Goal: Task Accomplishment & Management: Manage account settings

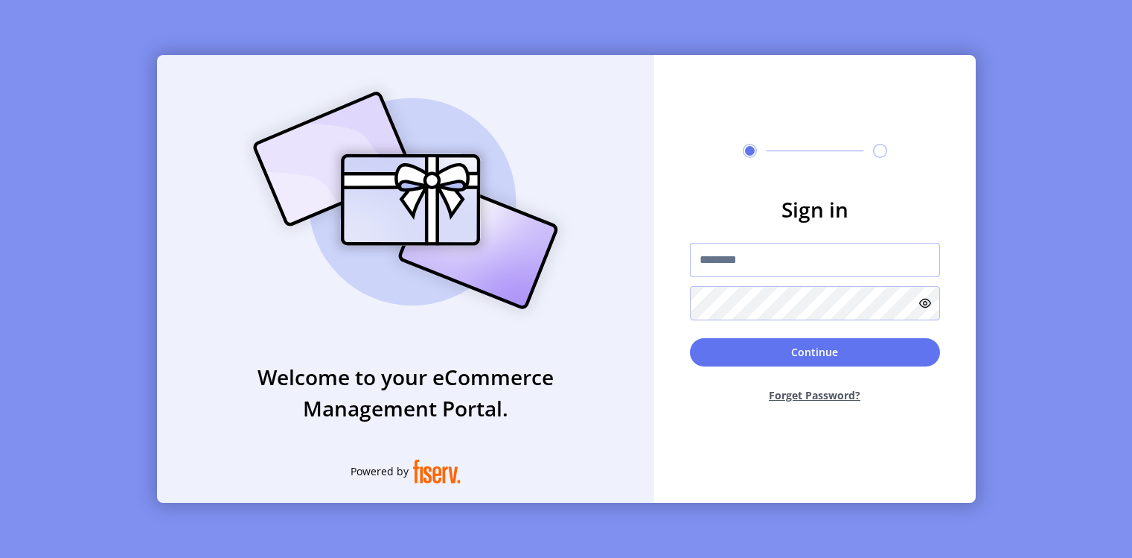
click at [720, 256] on input "text" at bounding box center [815, 260] width 250 height 34
type input "*********"
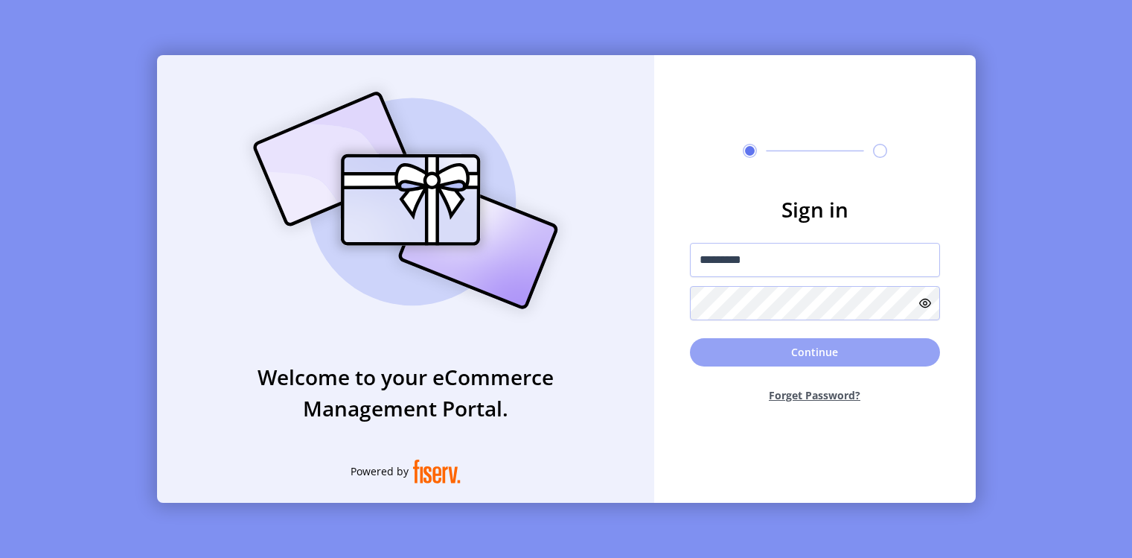
click at [778, 359] on button "Continue" at bounding box center [815, 352] width 250 height 28
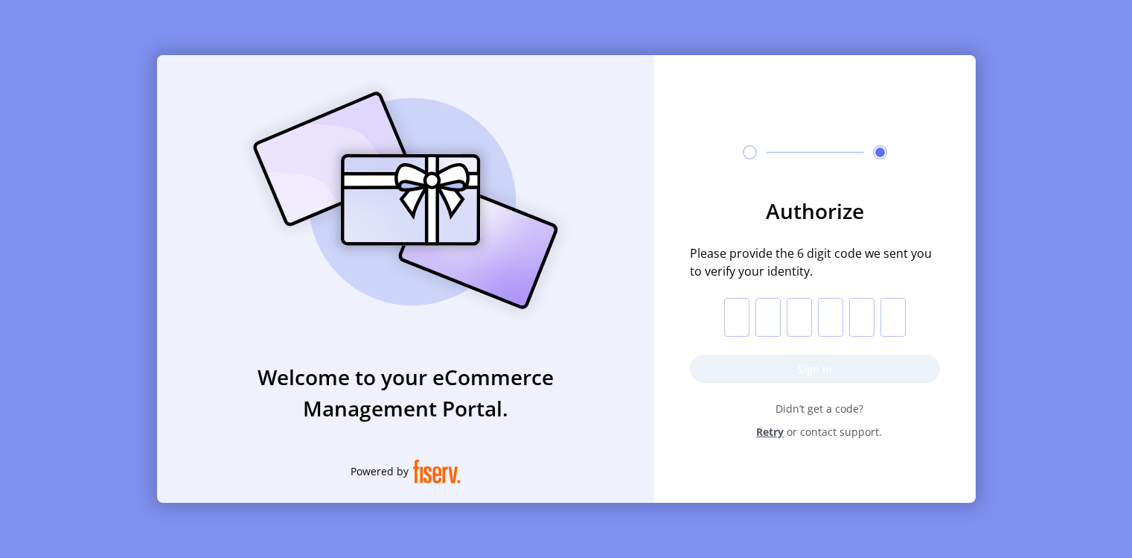
click at [741, 319] on input "text" at bounding box center [736, 317] width 25 height 39
paste input "*"
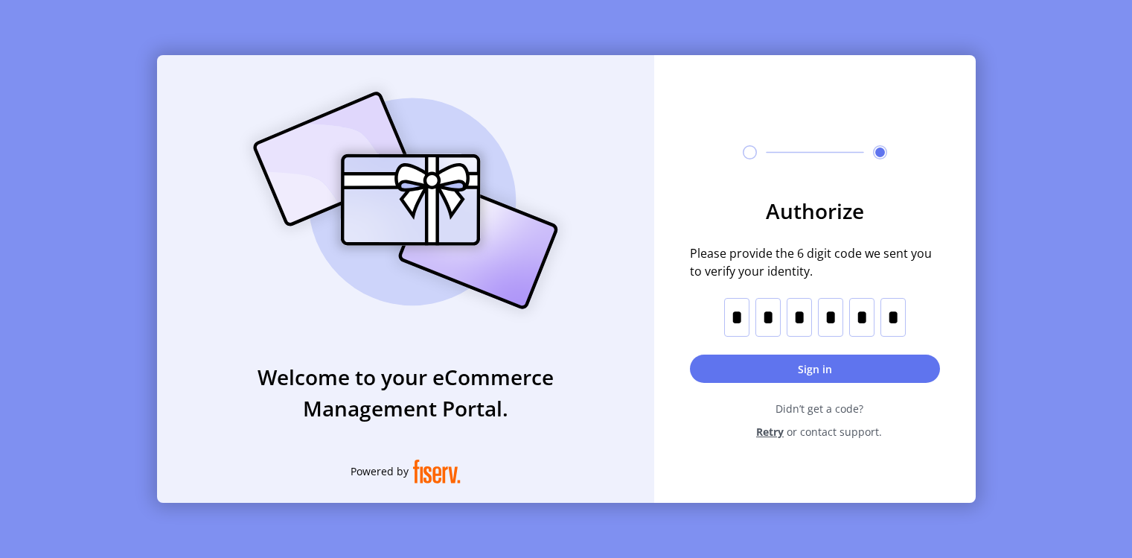
type input "*"
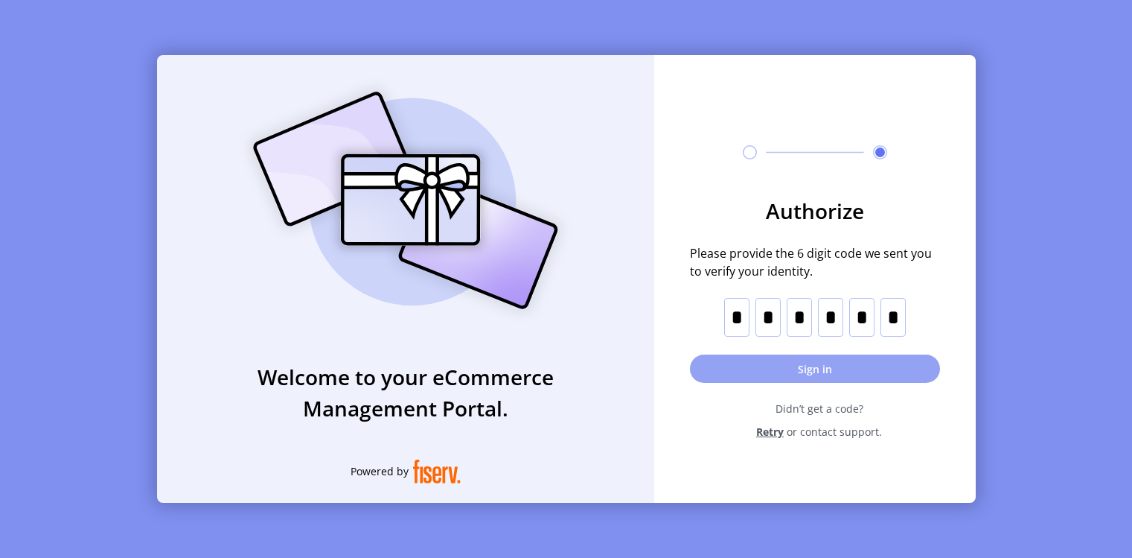
click at [765, 362] on button "Sign in" at bounding box center [815, 368] width 250 height 28
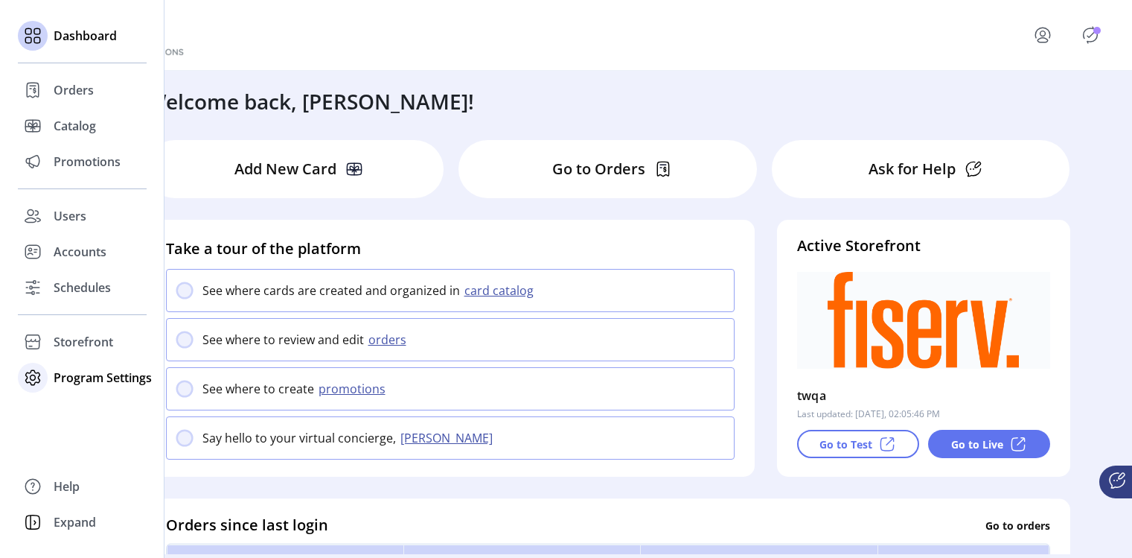
click at [107, 386] on div "Program Settings" at bounding box center [82, 378] width 129 height 36
click at [110, 404] on span "Templates" at bounding box center [83, 407] width 59 height 18
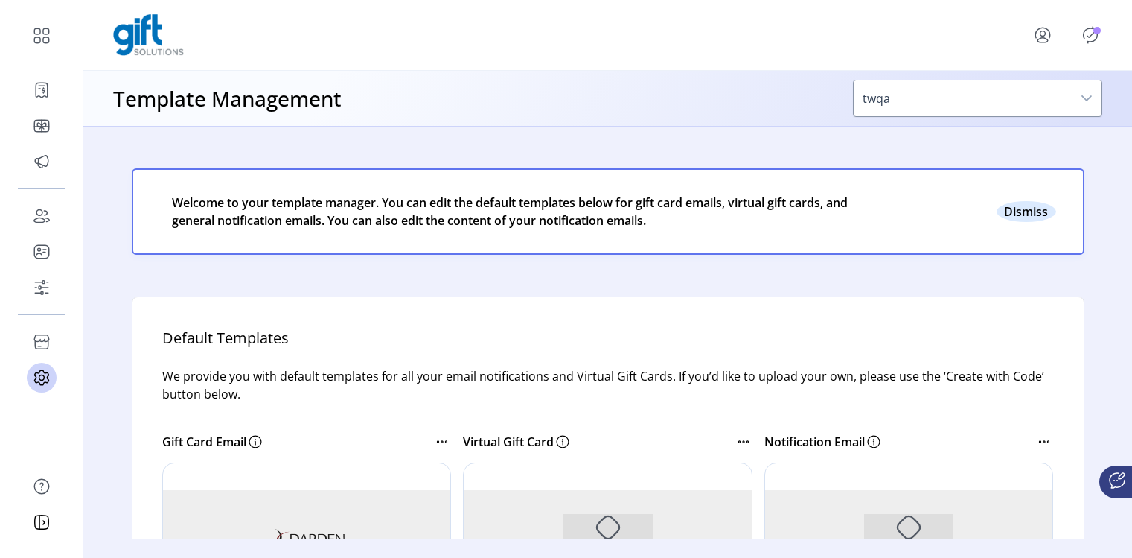
click at [1023, 212] on button "Close" at bounding box center [1027, 211] width 60 height 21
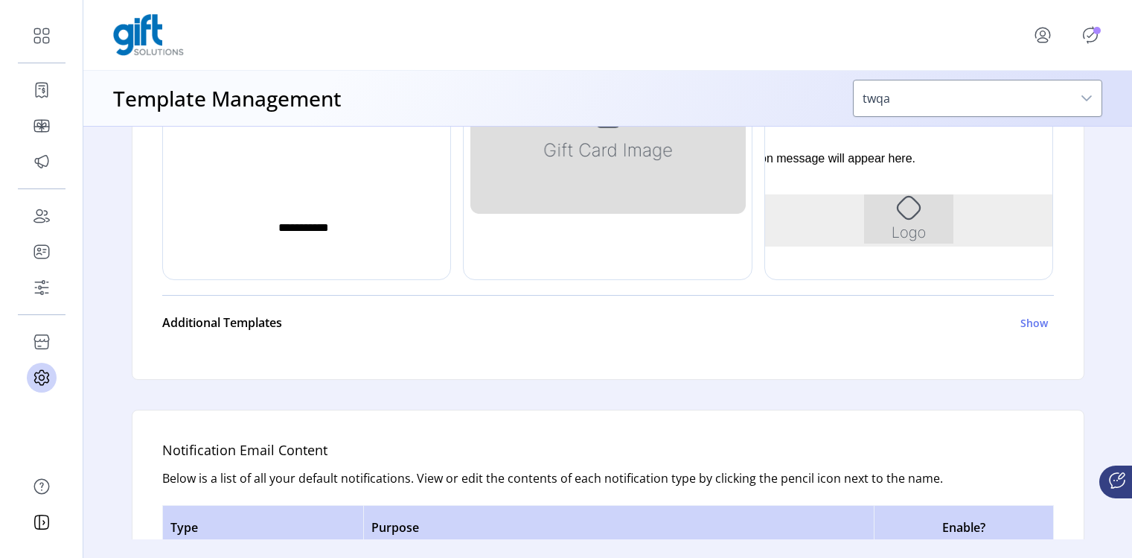
scroll to position [520, 0]
click at [1030, 321] on h6 "Show" at bounding box center [1035, 321] width 28 height 16
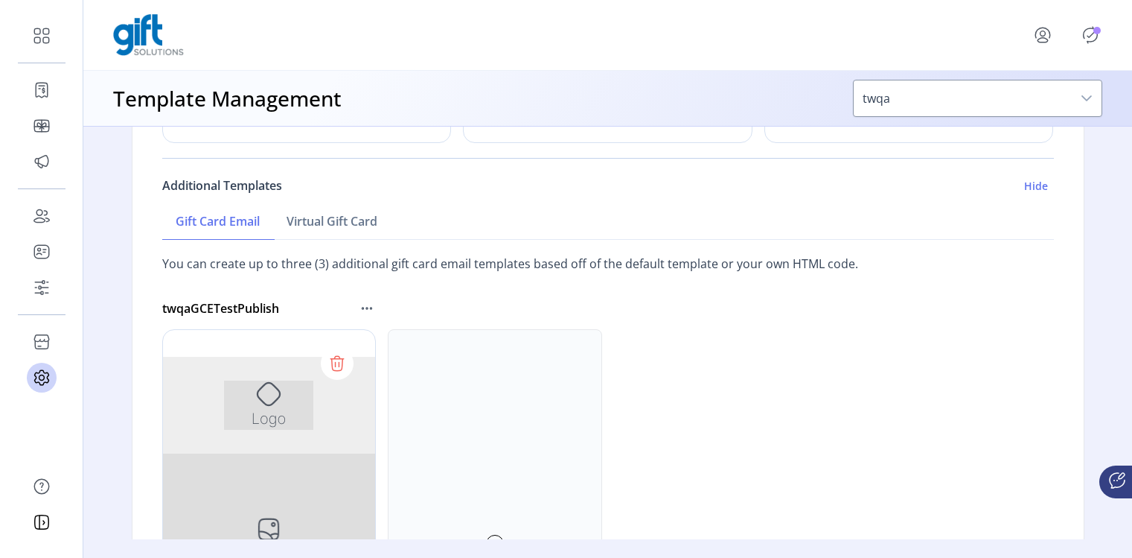
scroll to position [657, 0]
click at [1033, 185] on h6 "Hide" at bounding box center [1036, 184] width 24 height 16
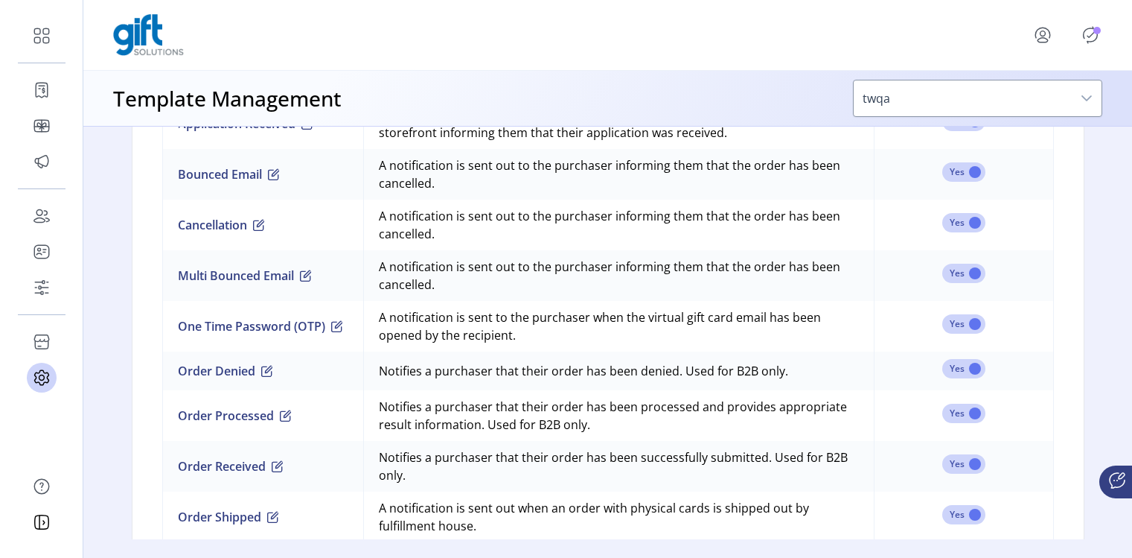
scroll to position [1078, 0]
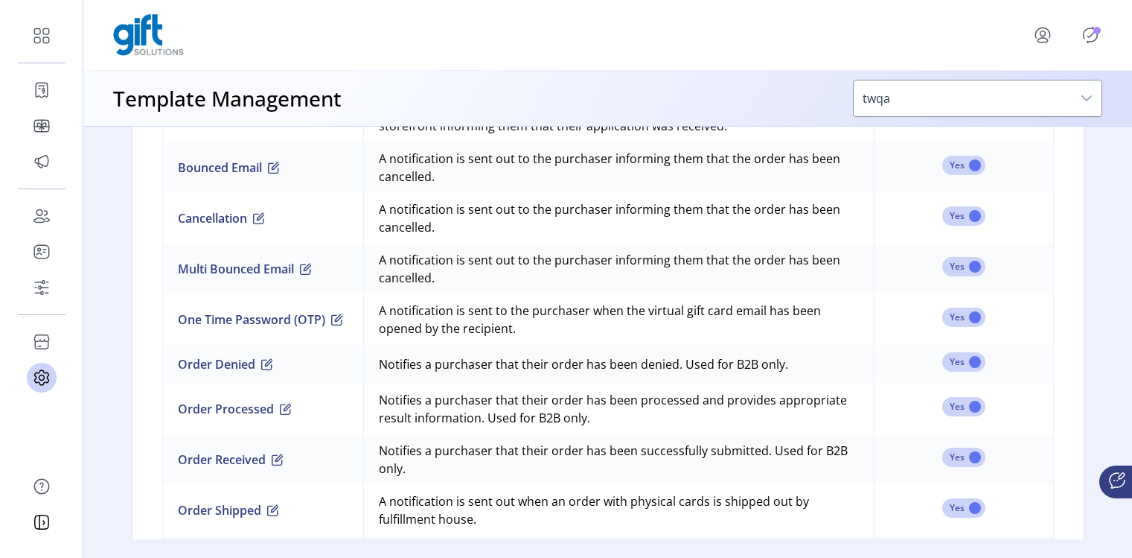
click at [1048, 36] on icon "menu" at bounding box center [1043, 35] width 24 height 24
click at [1029, 97] on span "Sign Out" at bounding box center [1013, 100] width 112 height 12
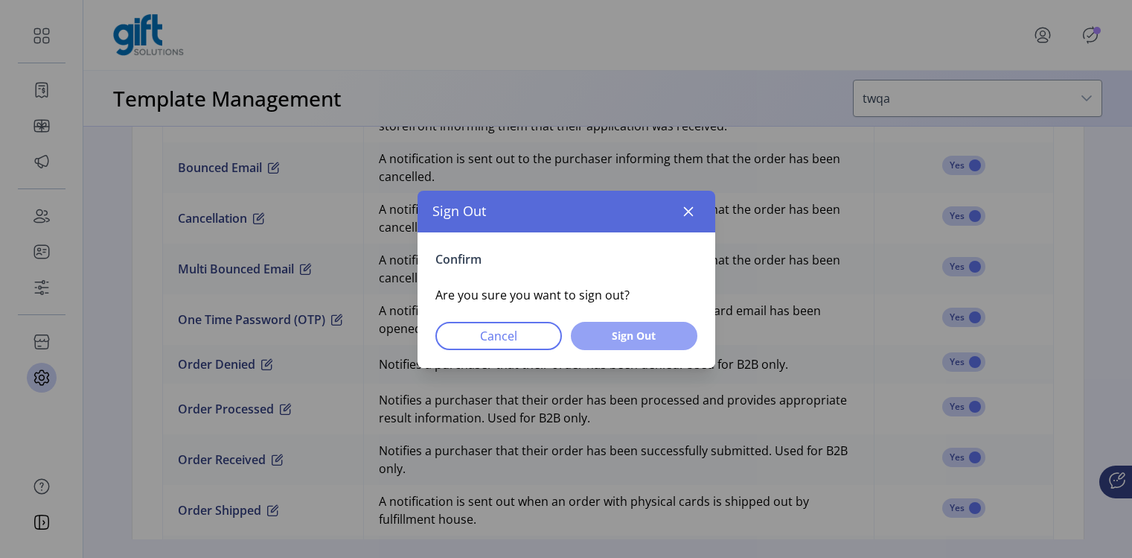
click at [662, 346] on button "Sign Out" at bounding box center [634, 336] width 127 height 28
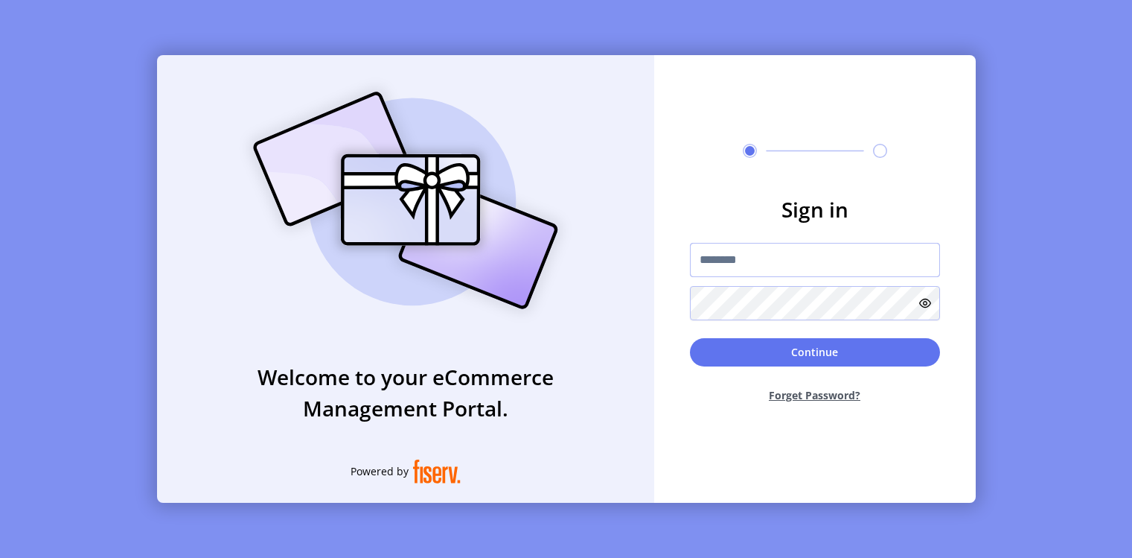
click at [718, 260] on input "text" at bounding box center [815, 260] width 250 height 34
paste input "**********"
type input "**********"
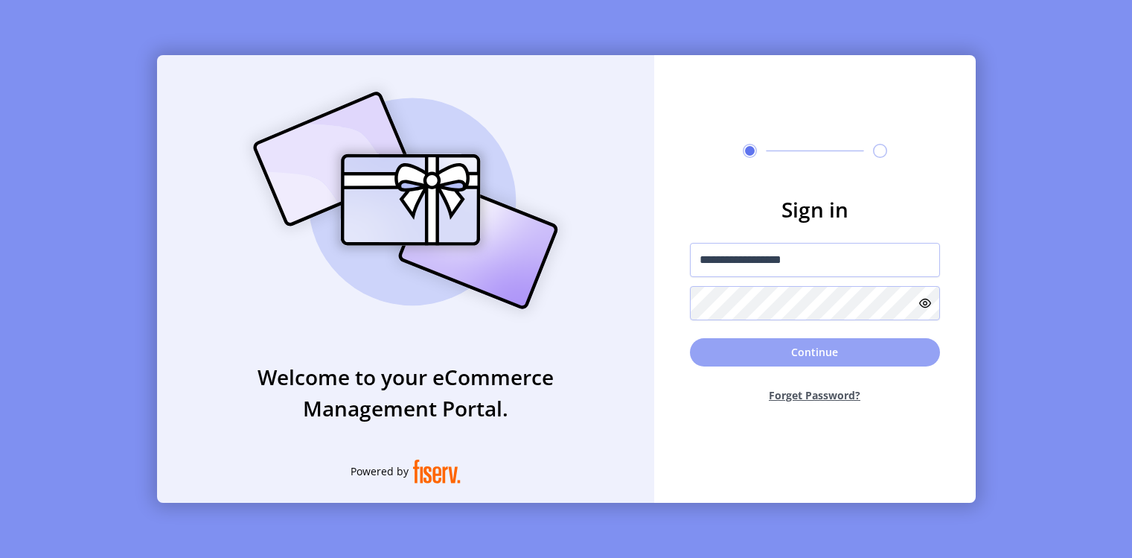
click at [773, 354] on button "Continue" at bounding box center [815, 352] width 250 height 28
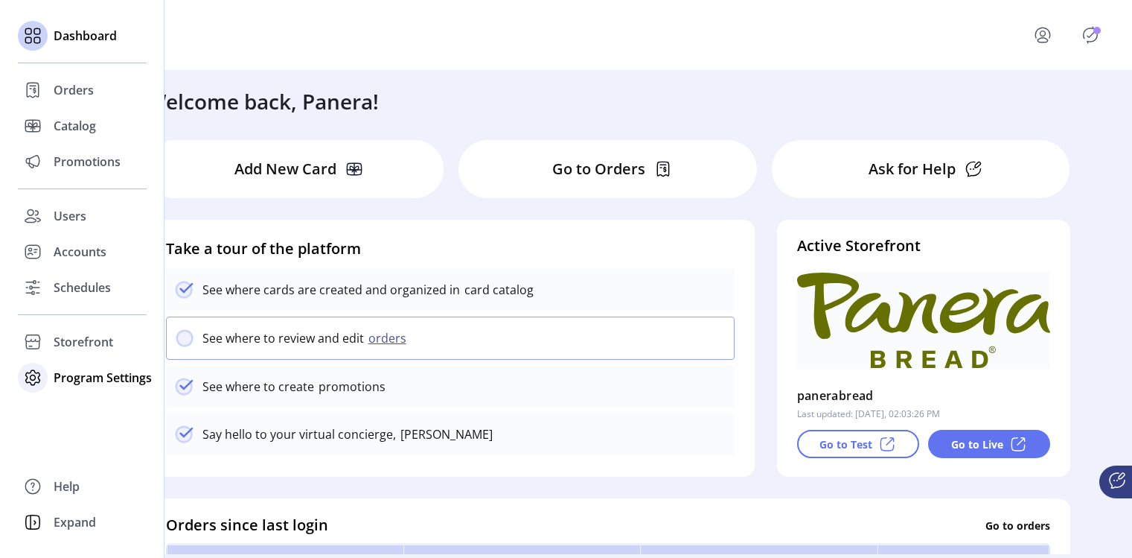
click at [38, 372] on icon at bounding box center [33, 377] width 14 height 14
click at [66, 399] on span "Templates" at bounding box center [83, 407] width 59 height 18
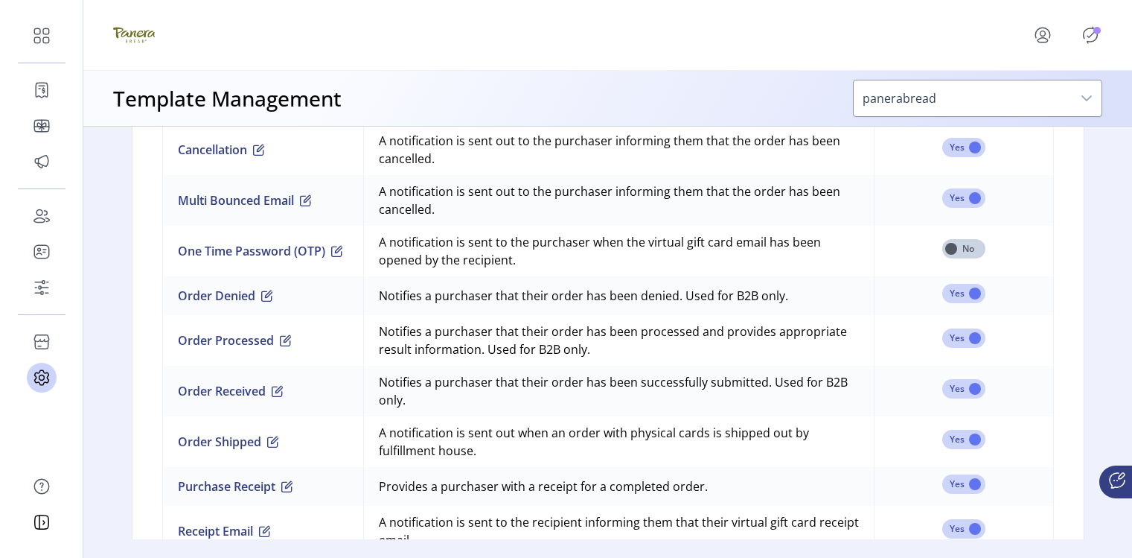
scroll to position [1310, 0]
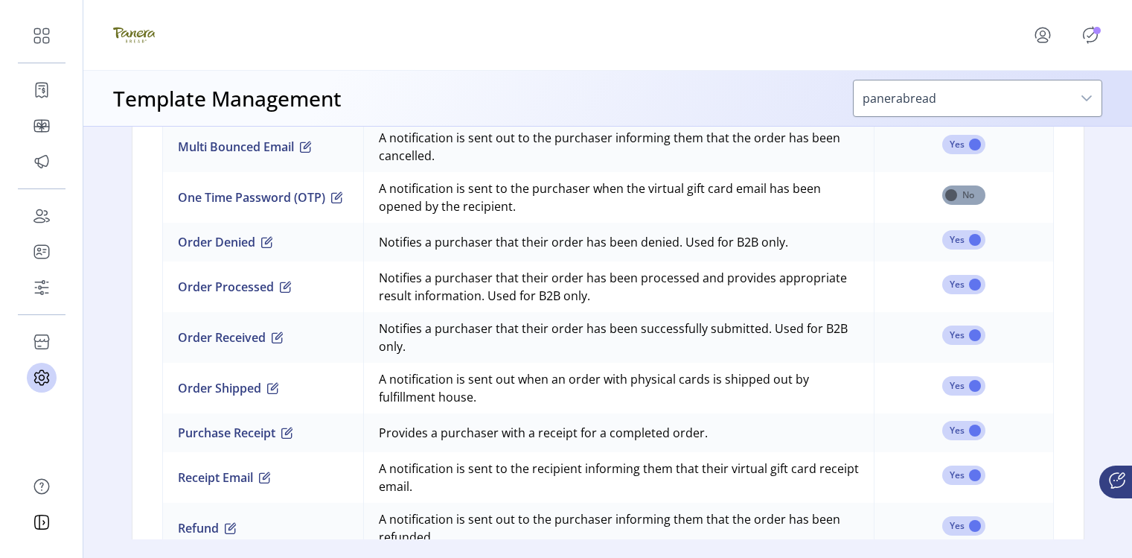
click at [962, 200] on span at bounding box center [964, 194] width 43 height 19
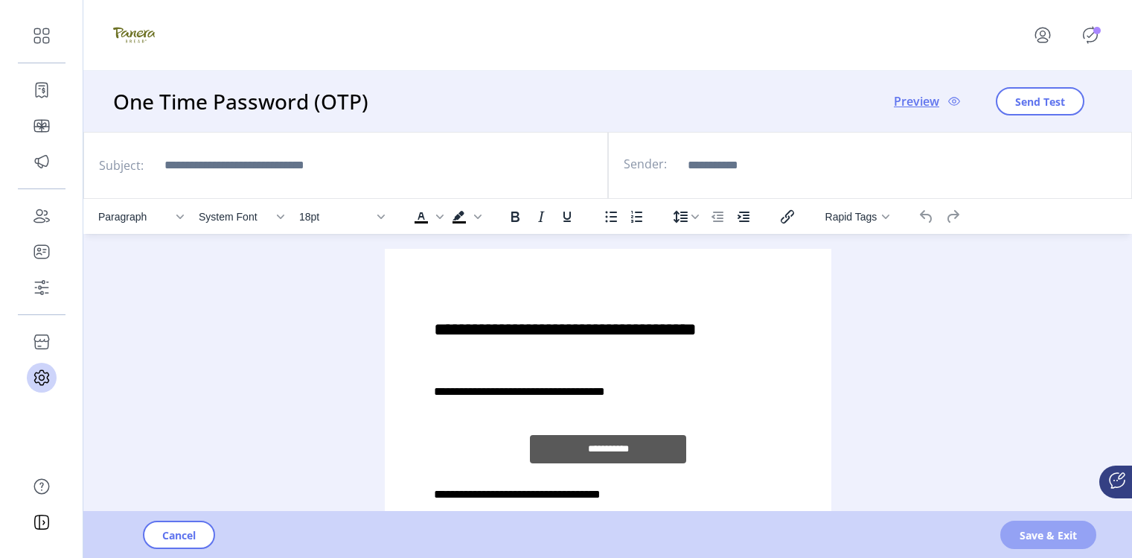
click at [1012, 534] on button "Save & Exit" at bounding box center [1049, 534] width 96 height 28
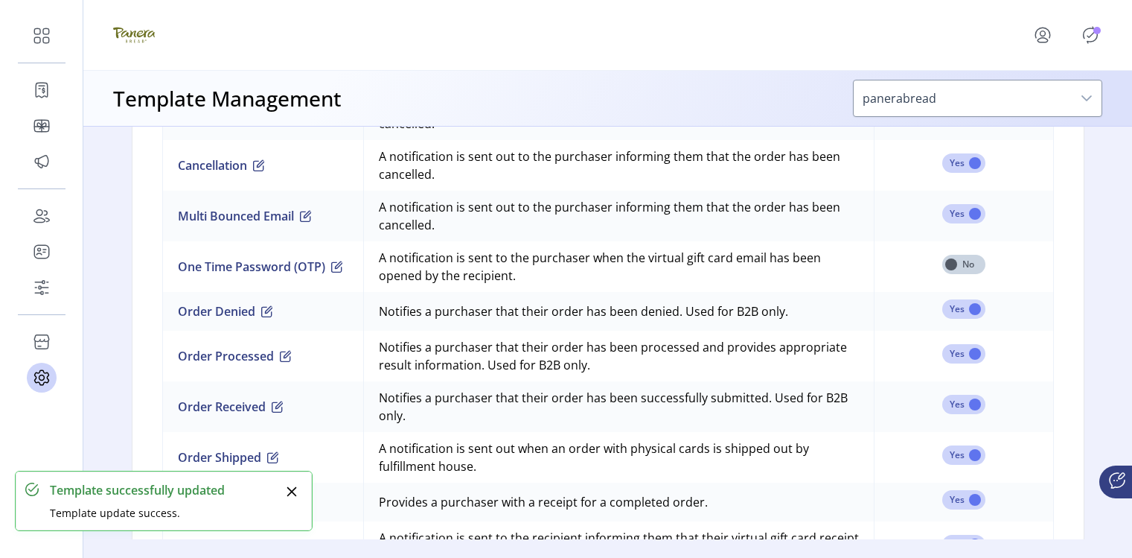
scroll to position [1234, 0]
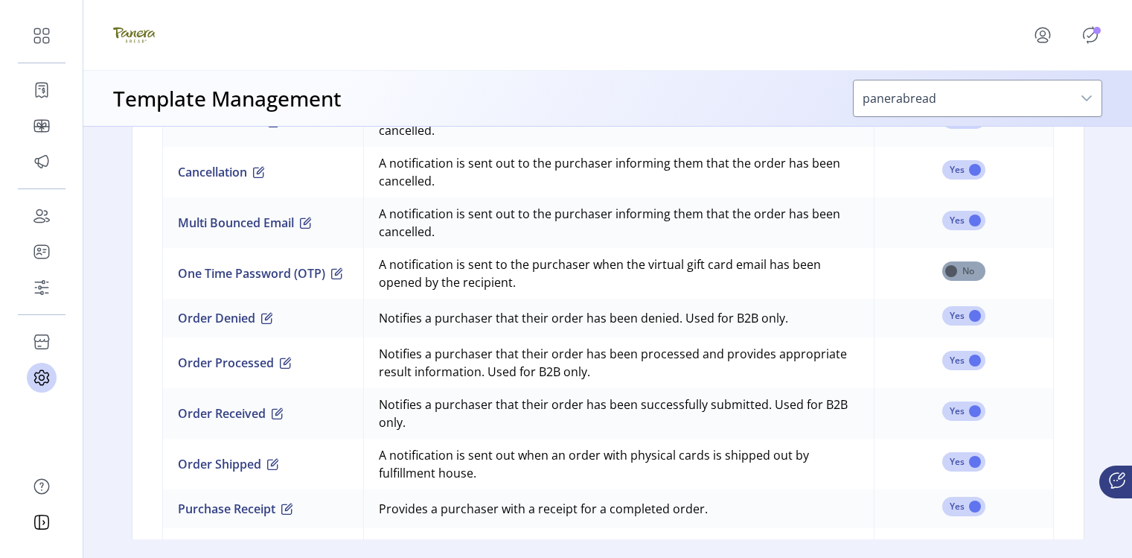
click at [962, 271] on span at bounding box center [964, 270] width 43 height 19
click at [963, 275] on span at bounding box center [964, 270] width 43 height 19
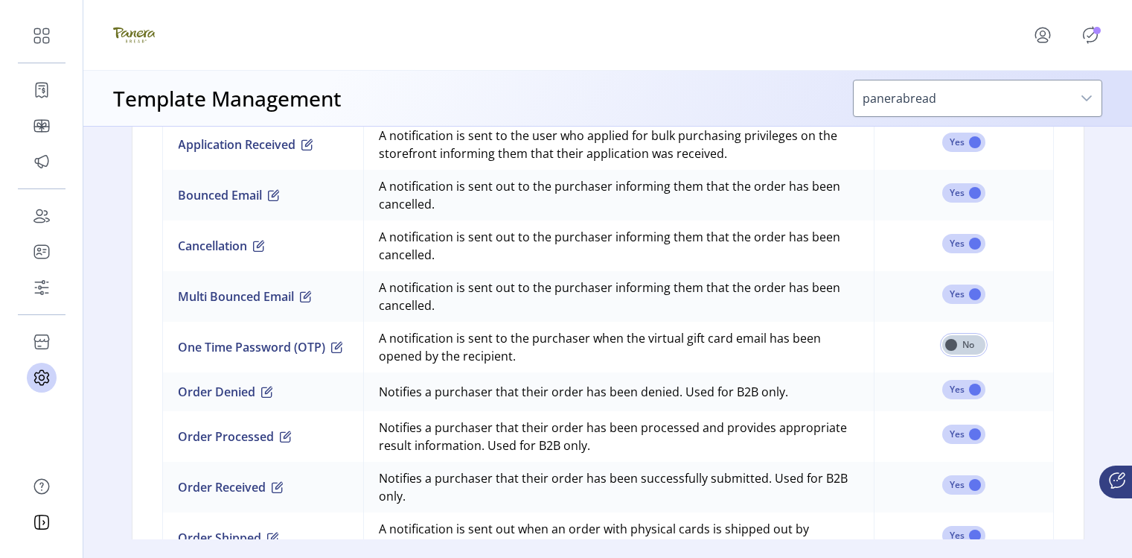
scroll to position [1141, 0]
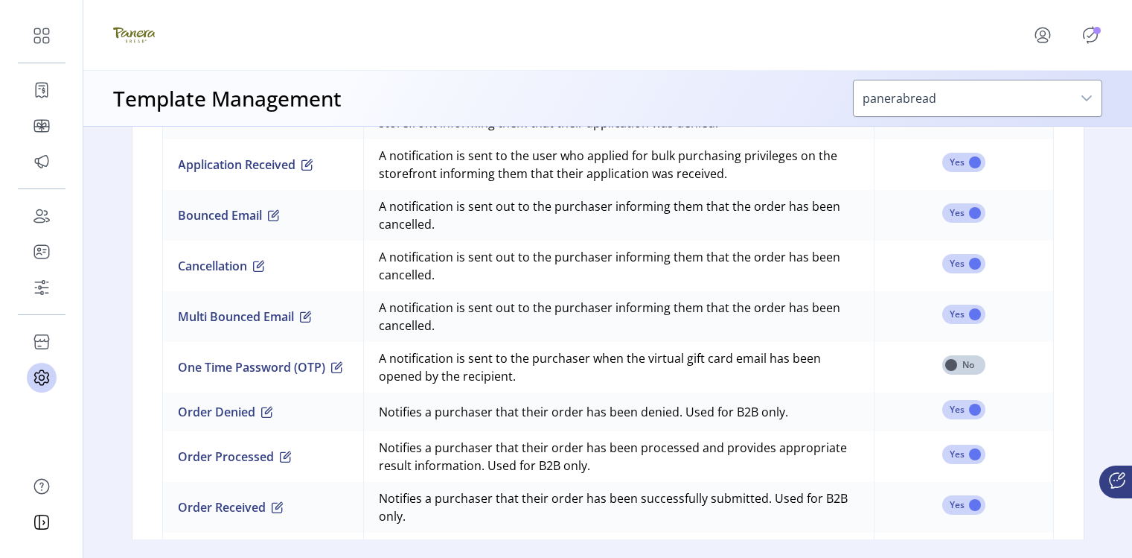
drag, startPoint x: 520, startPoint y: 378, endPoint x: 366, endPoint y: 360, distance: 156.0
click at [366, 360] on td "A notification is sent to the purchaser when the virtual gift card email has be…" at bounding box center [618, 367] width 511 height 51
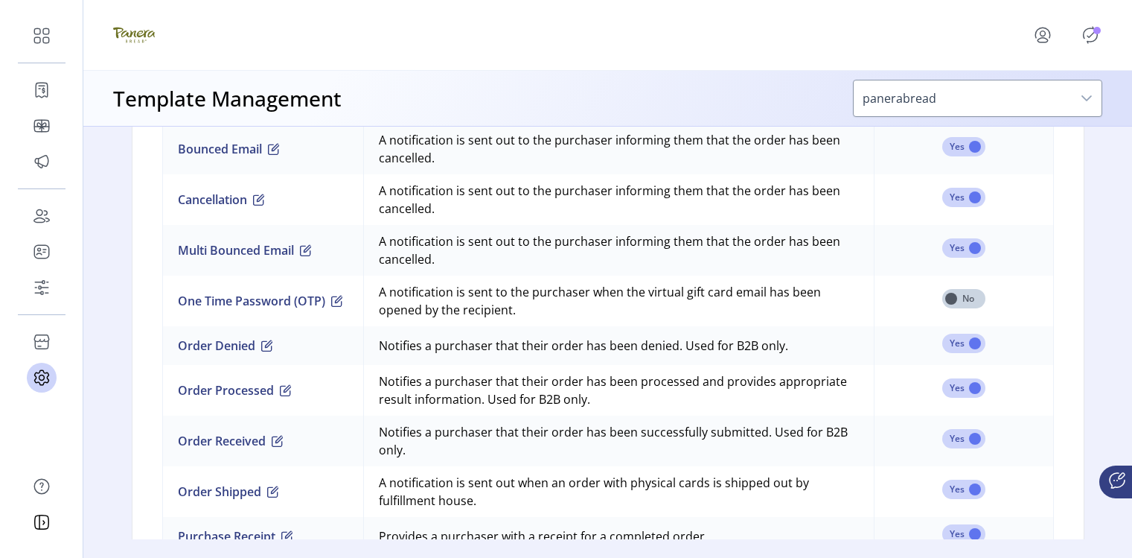
scroll to position [1214, 0]
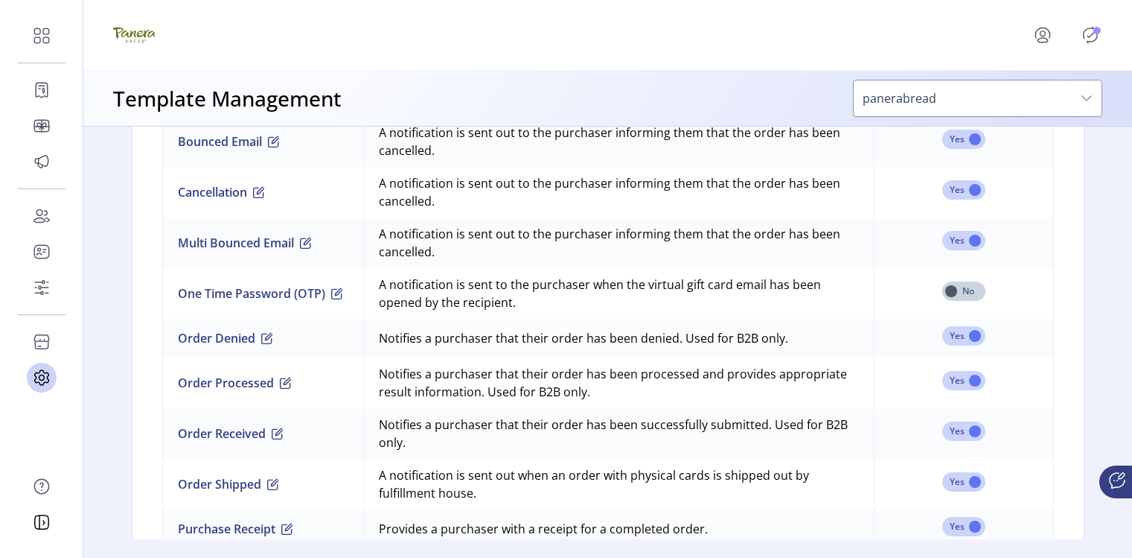
click at [809, 305] on td "A notification is sent to the purchaser when the virtual gift card email has be…" at bounding box center [618, 293] width 511 height 51
click at [788, 287] on td "A notification is sent to the purchaser when the virtual gift card email has be…" at bounding box center [618, 293] width 511 height 51
click at [854, 300] on td "A notification is sent to the purchaser when the virtual gift card email has be…" at bounding box center [618, 293] width 511 height 51
click at [951, 290] on span at bounding box center [964, 290] width 43 height 19
